Goal: Find contact information: Find contact information

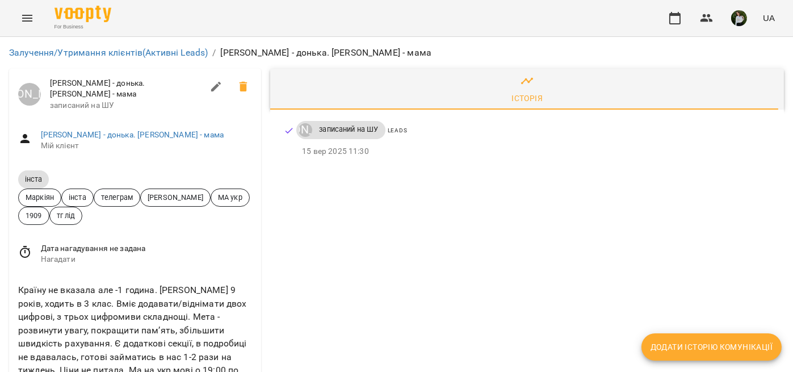
scroll to position [189, 0]
drag, startPoint x: 87, startPoint y: 200, endPoint x: 15, endPoint y: 200, distance: 72.7
click at [15, 274] on div "Країну не вказала але -1 година. [PERSON_NAME] 9 років, ходить в 3 клас. Вміє д…" at bounding box center [135, 361] width 252 height 174
copy link "[PHONE_NUMBER]"
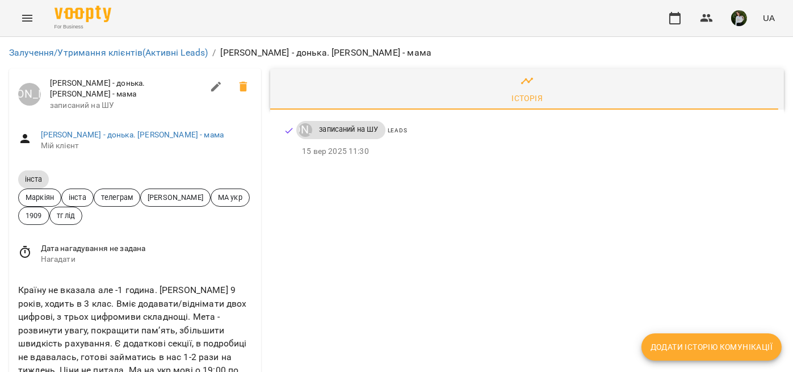
drag, startPoint x: 86, startPoint y: 296, endPoint x: 16, endPoint y: 294, distance: 70.4
copy link "[PHONE_NUMBER]"
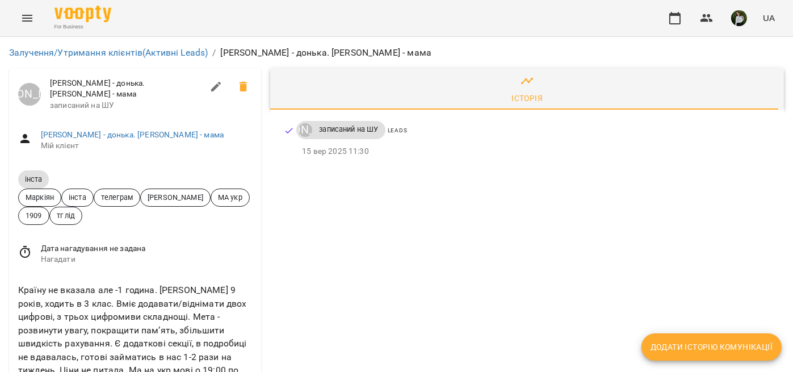
click at [604, 110] on div "[PERSON_NAME] записаний на ШУ Leads [DATE] 11:30" at bounding box center [527, 142] width 514 height 65
drag, startPoint x: 94, startPoint y: 290, endPoint x: 11, endPoint y: 299, distance: 84.0
click at [11, 299] on div "Країну не вказала але -1 година. [PERSON_NAME] 9 років, ходить в 3 клас. Вміє д…" at bounding box center [135, 361] width 252 height 174
copy link "[PHONE_NUMBER]"
